Goal: Browse casually: Explore the website without a specific task or goal

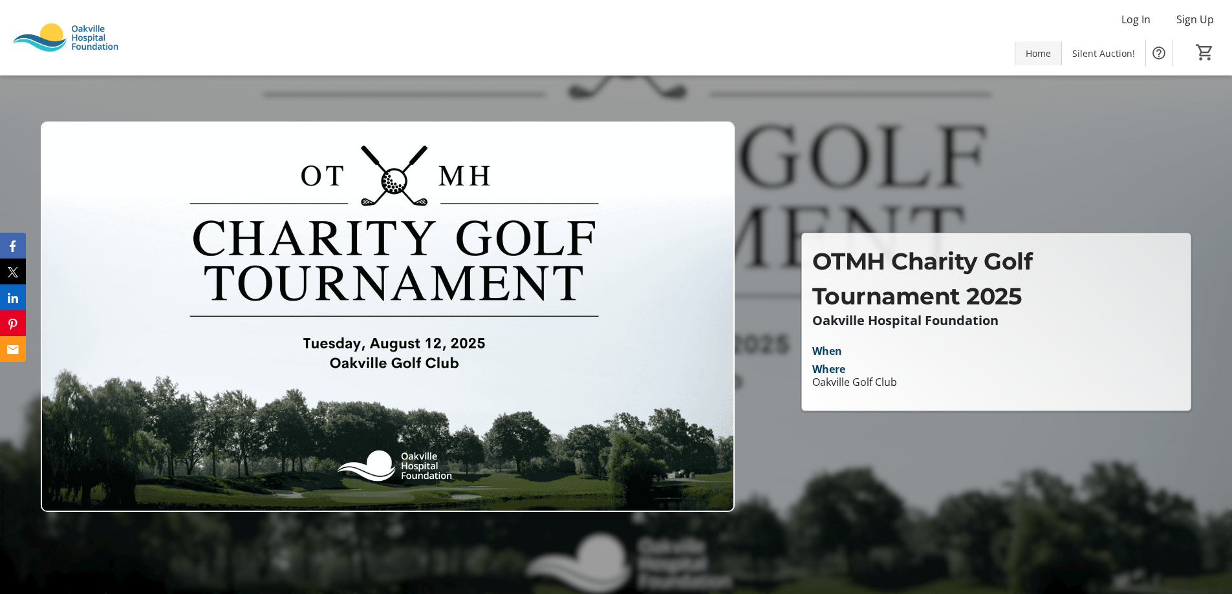
click at [1035, 59] on span "Home" at bounding box center [1038, 54] width 25 height 14
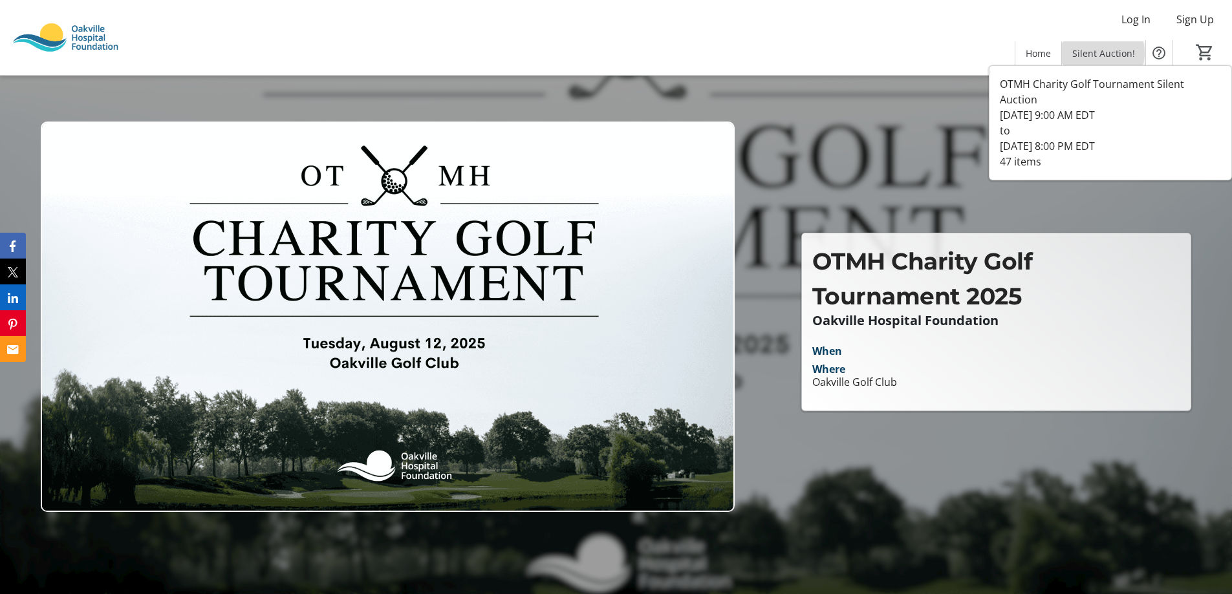
click at [1103, 53] on span "Silent Auction!" at bounding box center [1103, 54] width 63 height 14
